Goal: Transaction & Acquisition: Purchase product/service

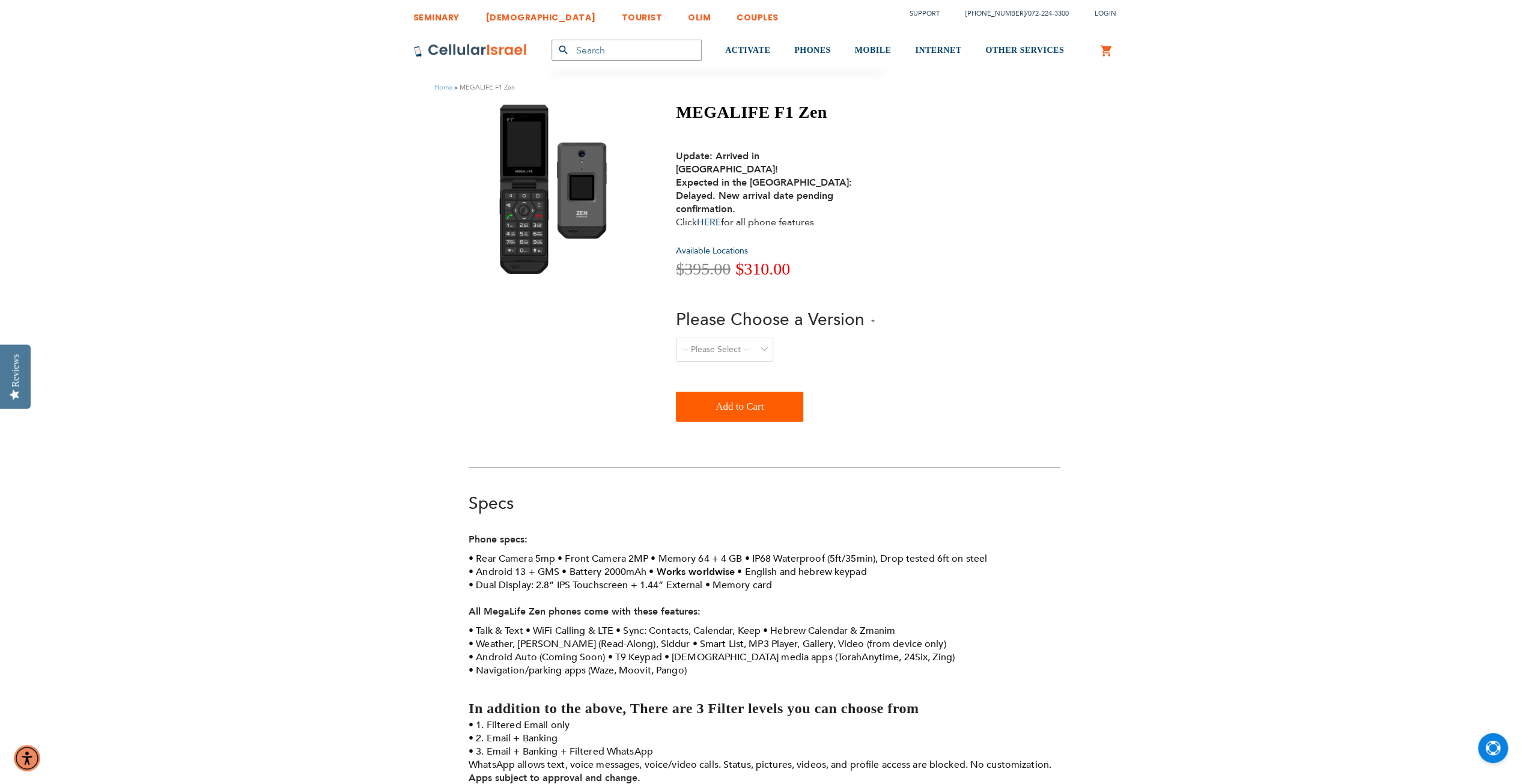
click at [758, 337] on select "-- Please Select -- Level 1. Filtered Email only Level 2. Email + Banking Level…" at bounding box center [724, 349] width 97 height 24
select select "Level 3. Special Yeshiva Plan"
click at [675, 337] on select "-- Please Select -- Level 1. Filtered Email only Level 2. Email + Banking Level…" at bounding box center [724, 349] width 97 height 24
click at [744, 337] on select "-- Please Select -- Level 1. Filtered Email only Level 2. Email + Banking Level…" at bounding box center [724, 349] width 97 height 24
click at [675, 337] on select "-- Please Select -- Level 1. Filtered Email only Level 2. Email + Banking Level…" at bounding box center [724, 349] width 97 height 24
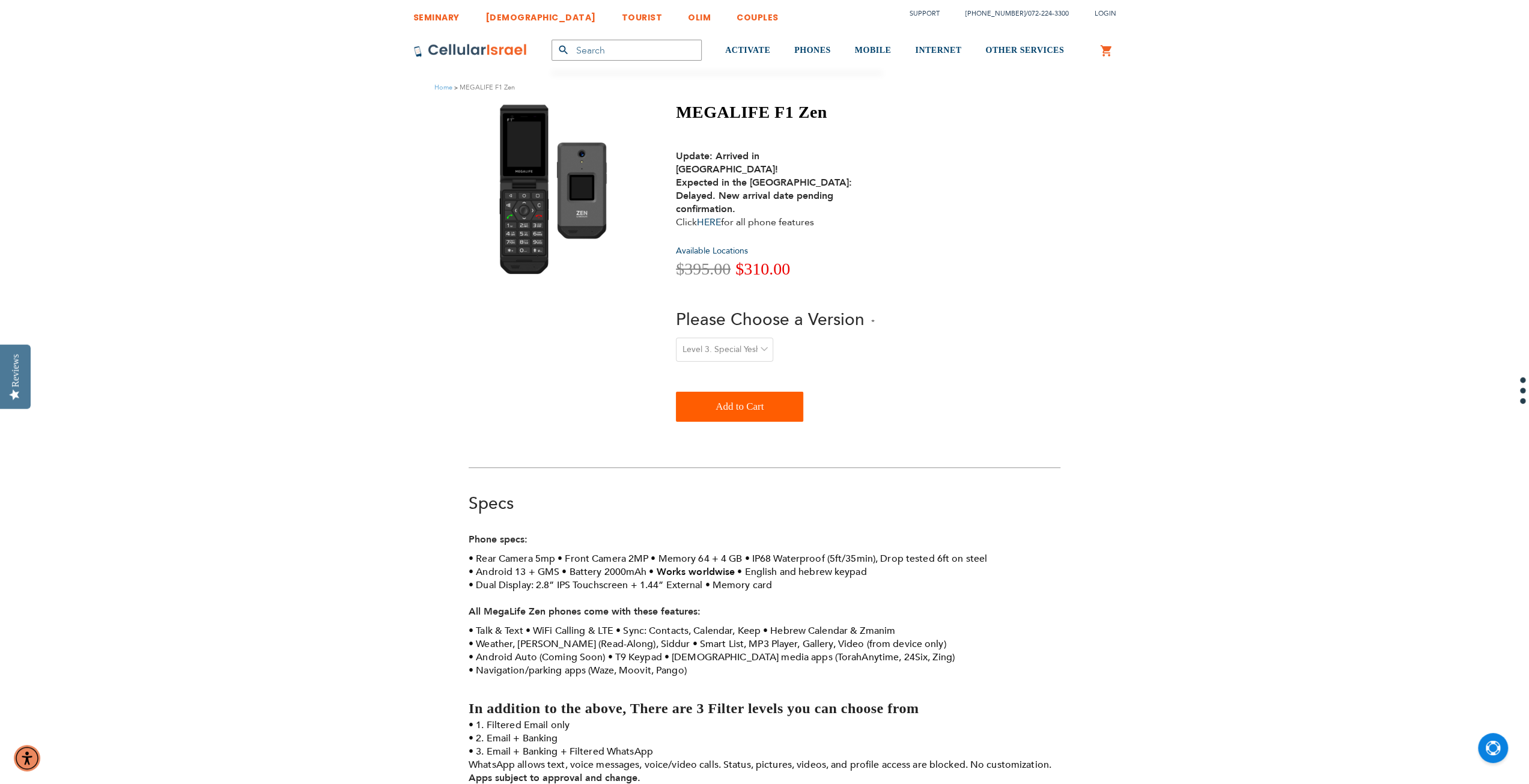
click at [618, 180] on div at bounding box center [555, 189] width 174 height 174
click at [762, 337] on select "-- Please Select -- Level 1. Filtered Email only Level 2. Email + Banking Level…" at bounding box center [724, 349] width 97 height 24
click at [729, 245] on span "Available Locations" at bounding box center [711, 251] width 72 height 11
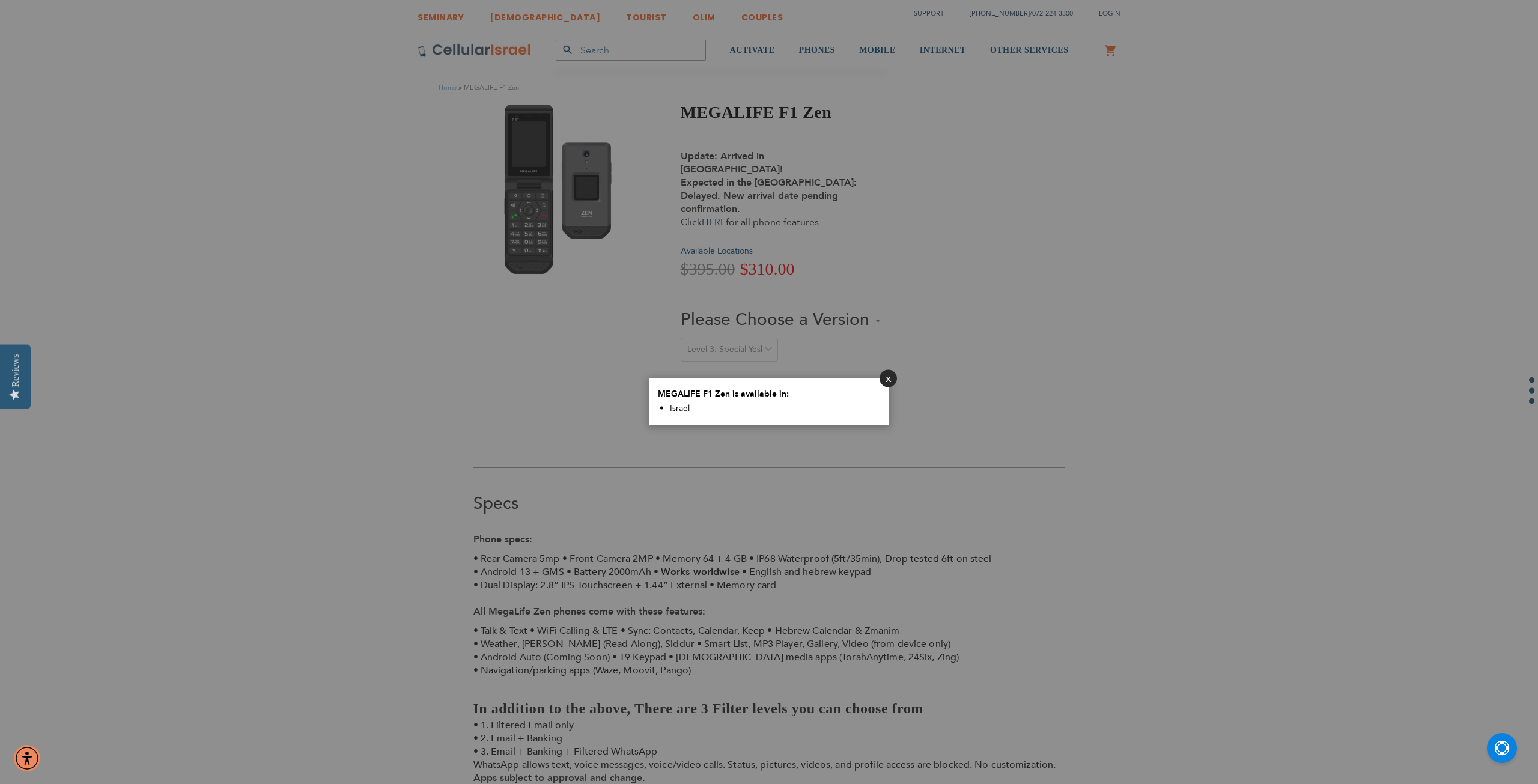
click at [885, 376] on button "Close" at bounding box center [888, 378] width 17 height 17
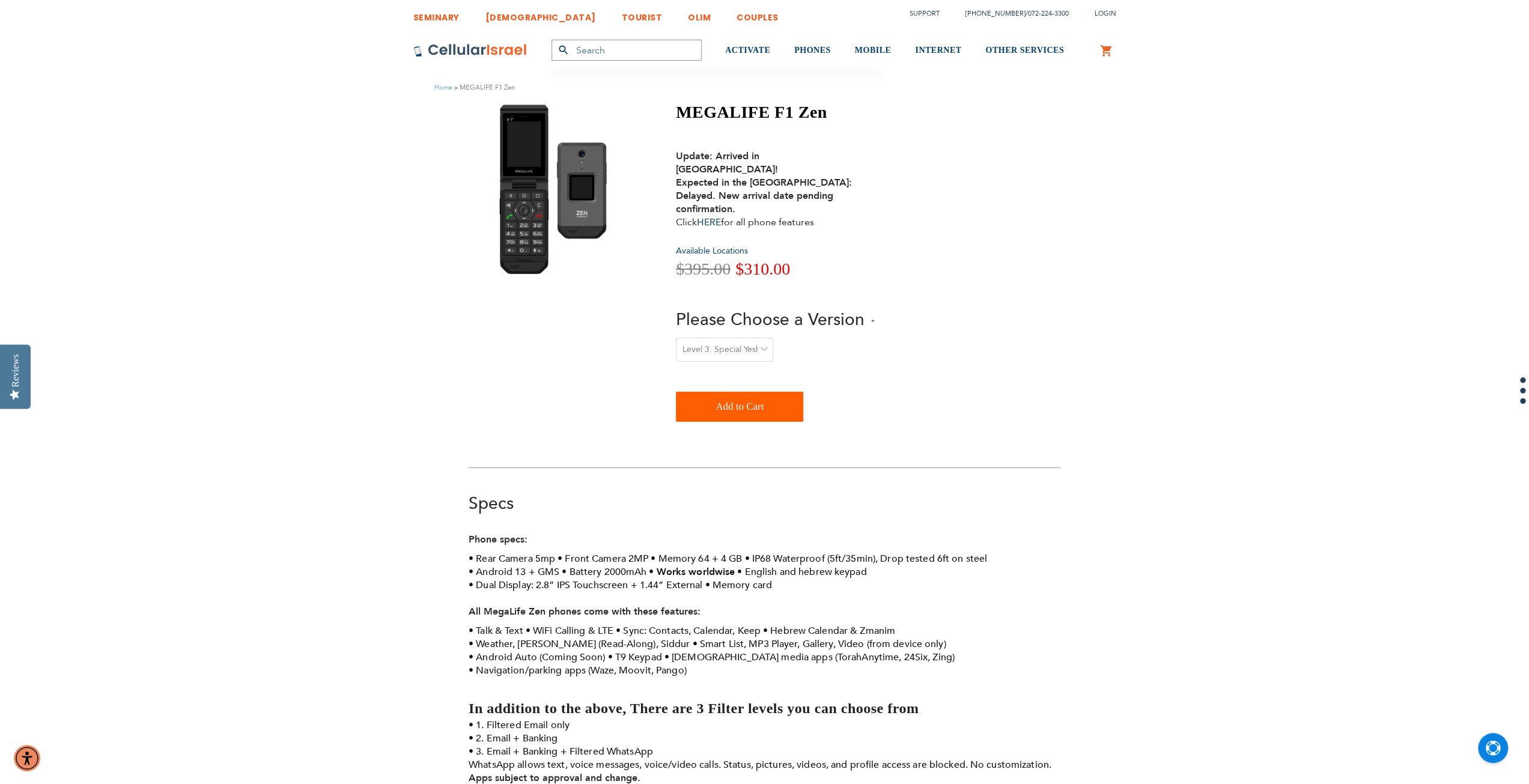
click at [836, 169] on strong "Update: Arrived in [GEOGRAPHIC_DATA]! Expected in the [GEOGRAPHIC_DATA]: Delaye…" at bounding box center [764, 182] width 176 height 66
click at [729, 337] on select "-- Please Select -- Level 1. Filtered Email only Level 2. Email + Banking Level…" at bounding box center [724, 349] width 97 height 24
click at [749, 337] on select "-- Please Select -- Level 1. Filtered Email only Level 2. Email + Banking Level…" at bounding box center [724, 349] width 97 height 24
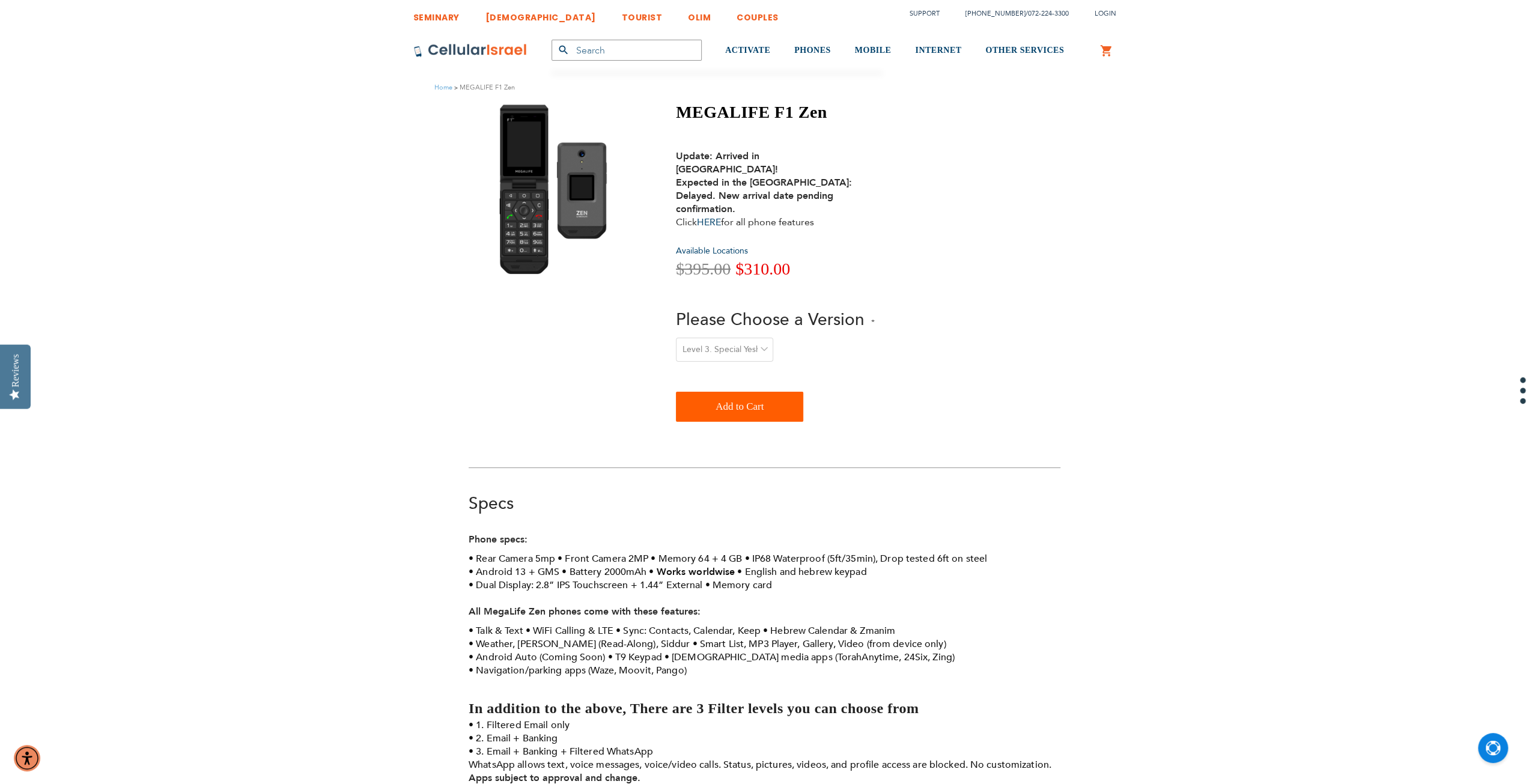
click at [749, 337] on select "-- Please Select -- Level 1. Filtered Email only Level 2. Email + Banking Level…" at bounding box center [724, 349] width 97 height 24
click at [755, 337] on select "-- Please Select -- Level 1. Filtered Email only Level 2. Email + Banking Level…" at bounding box center [724, 349] width 97 height 24
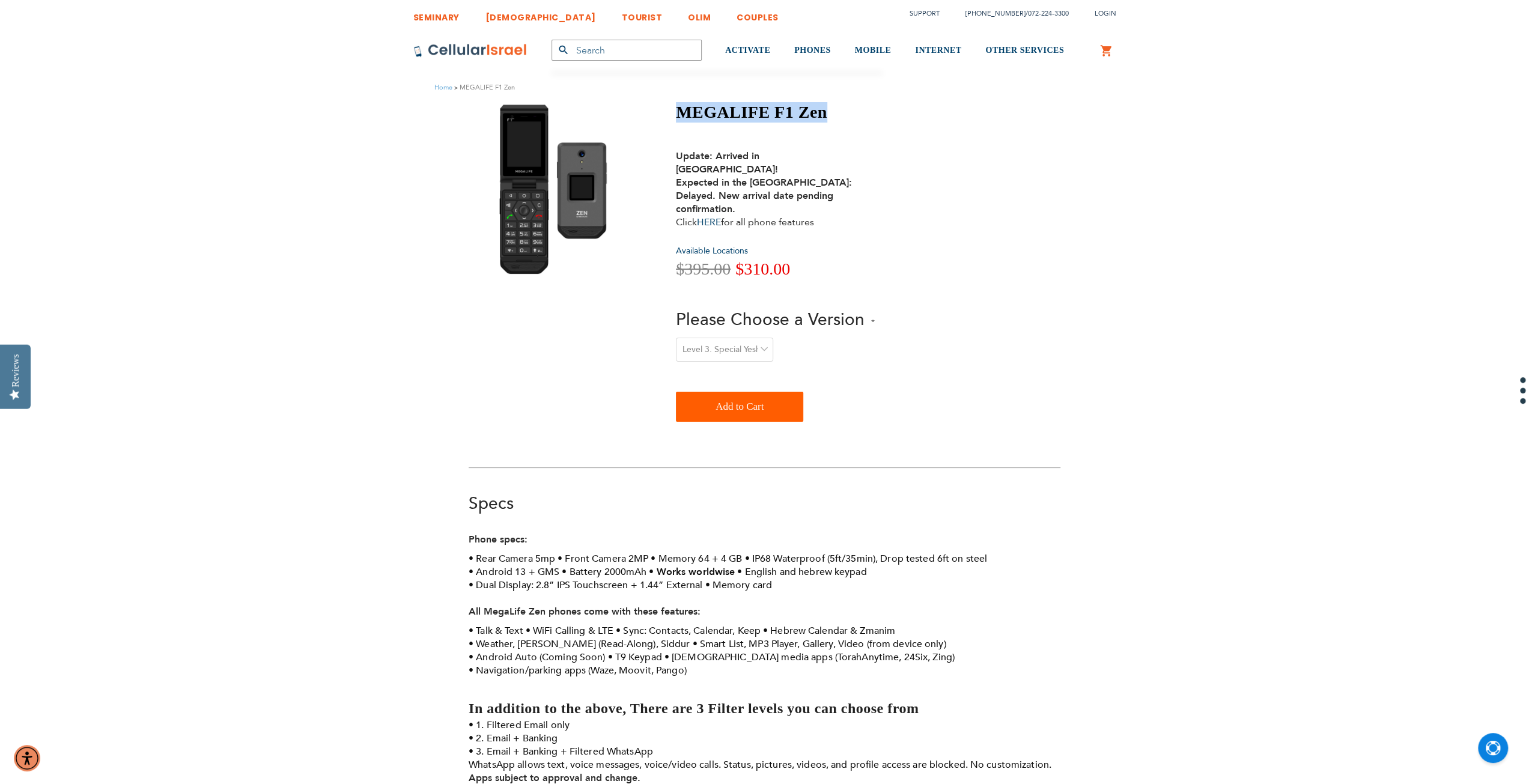
drag, startPoint x: 857, startPoint y: 109, endPoint x: 684, endPoint y: 120, distance: 173.3
click at [684, 120] on h1 "MEGALIFE F1 Zen" at bounding box center [775, 112] width 199 height 20
